Goal: Check status

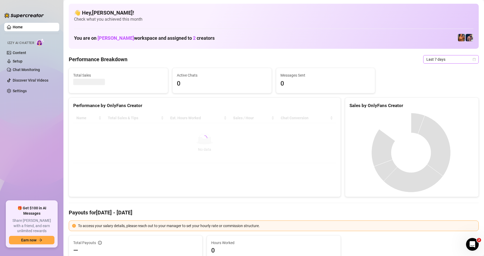
click at [466, 60] on span "Last 7 days" at bounding box center [451, 59] width 49 height 8
click at [430, 106] on div "Custom date" at bounding box center [446, 104] width 47 height 6
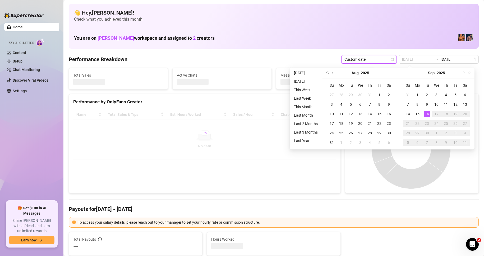
click at [427, 114] on div "16" at bounding box center [427, 114] width 6 height 6
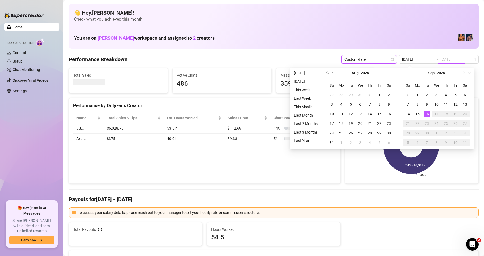
click at [427, 114] on div "16" at bounding box center [427, 114] width 6 height 6
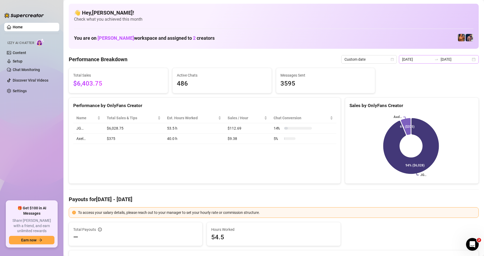
click at [469, 58] on div "[DATE] [DATE]" at bounding box center [439, 59] width 80 height 8
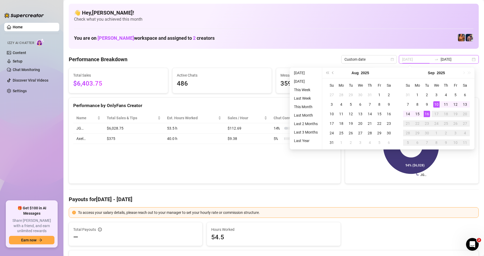
type input "[DATE]"
click at [427, 115] on div "16" at bounding box center [427, 114] width 6 height 6
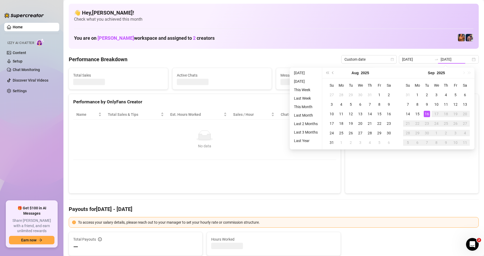
type input "[DATE]"
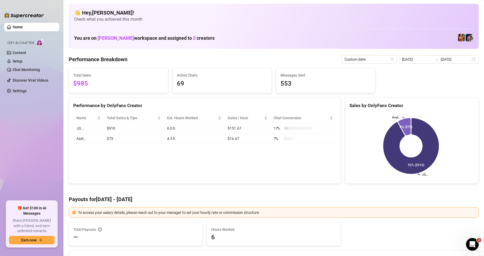
drag, startPoint x: 210, startPoint y: 155, endPoint x: 232, endPoint y: 49, distance: 108.5
